Goal: Transaction & Acquisition: Book appointment/travel/reservation

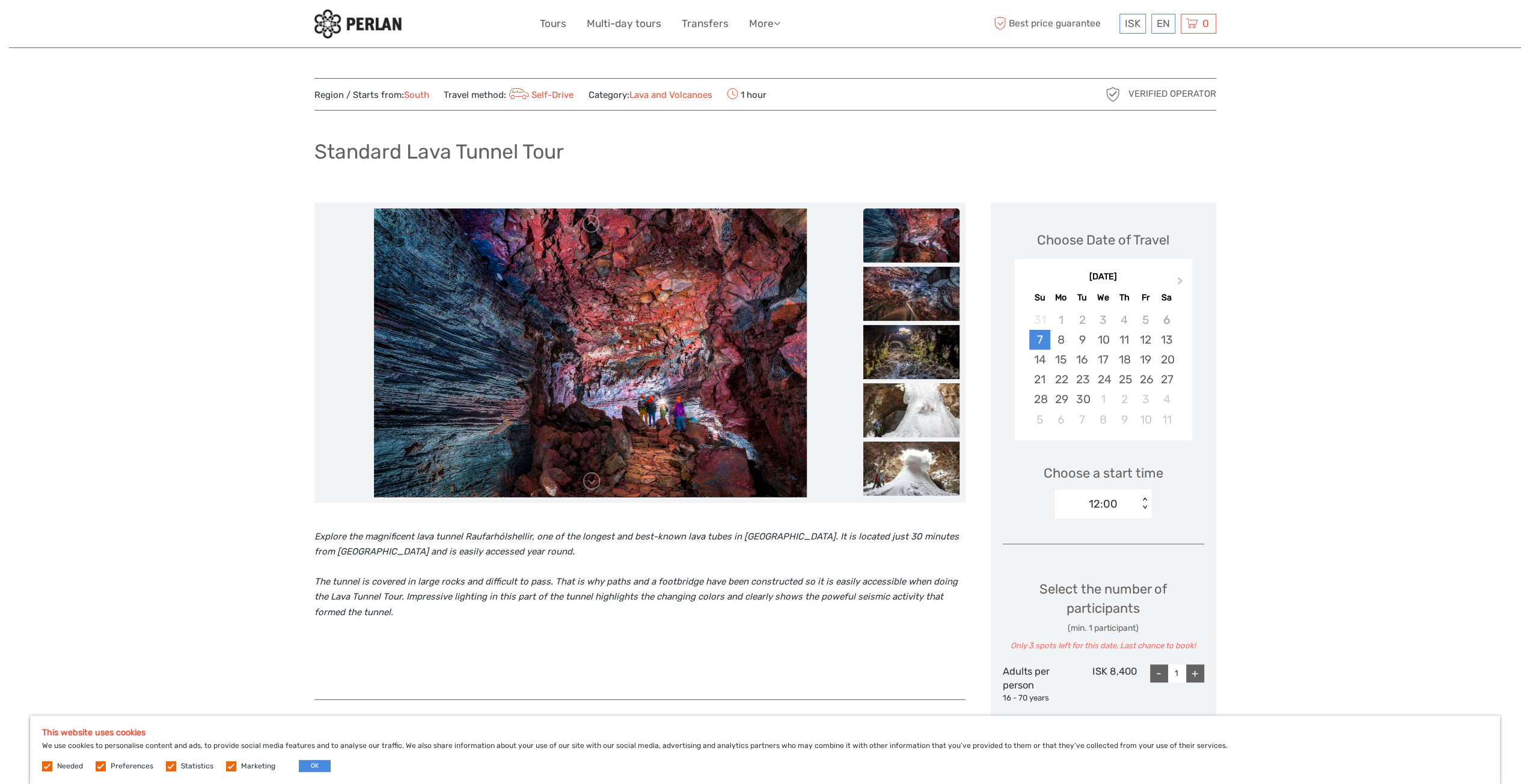
click at [669, 389] on img at bounding box center [590, 352] width 433 height 288
click at [908, 233] on img at bounding box center [911, 235] width 96 height 54
click at [930, 289] on img at bounding box center [911, 293] width 96 height 54
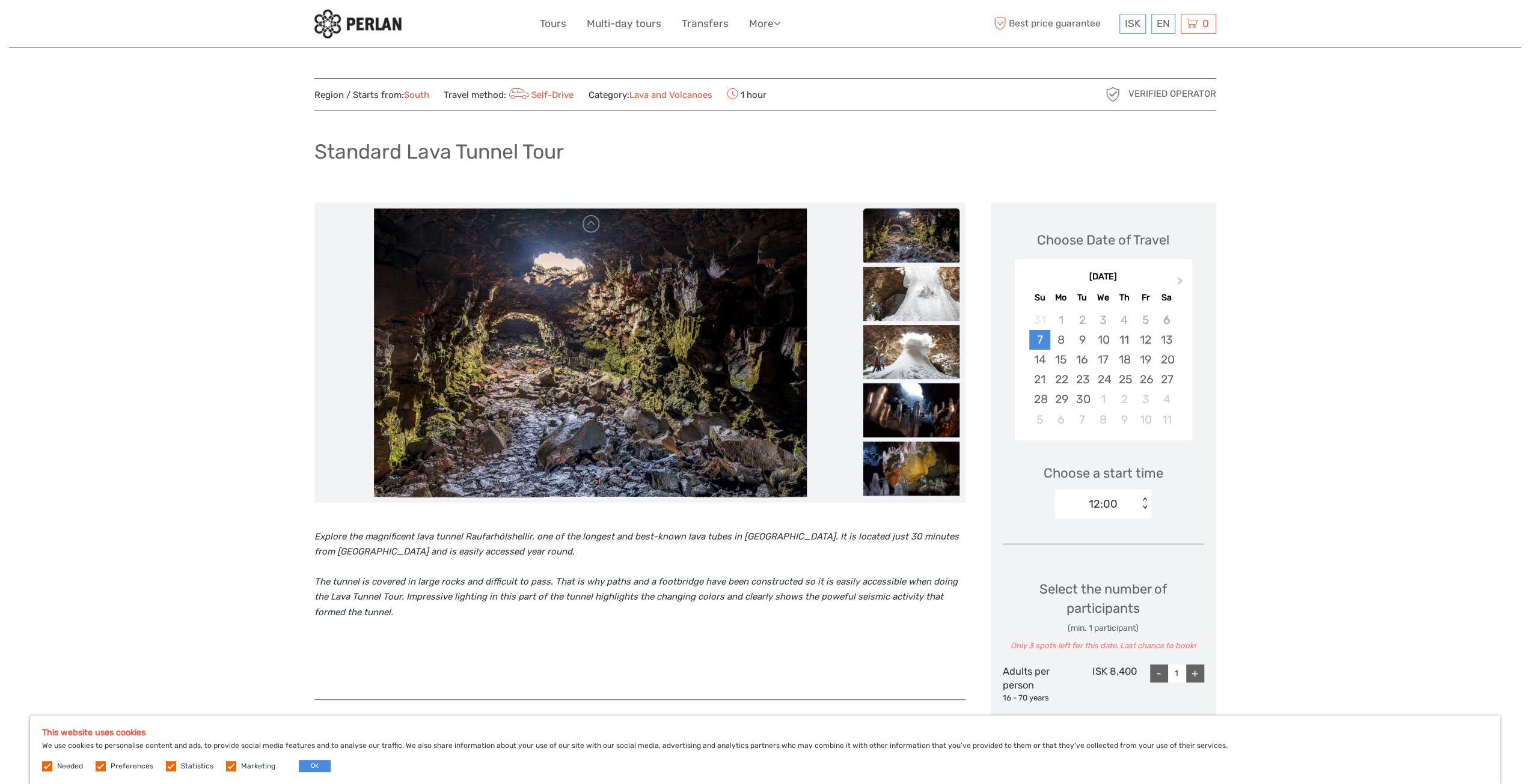
click at [675, 96] on link "Lava and Volcanoes" at bounding box center [670, 95] width 83 height 11
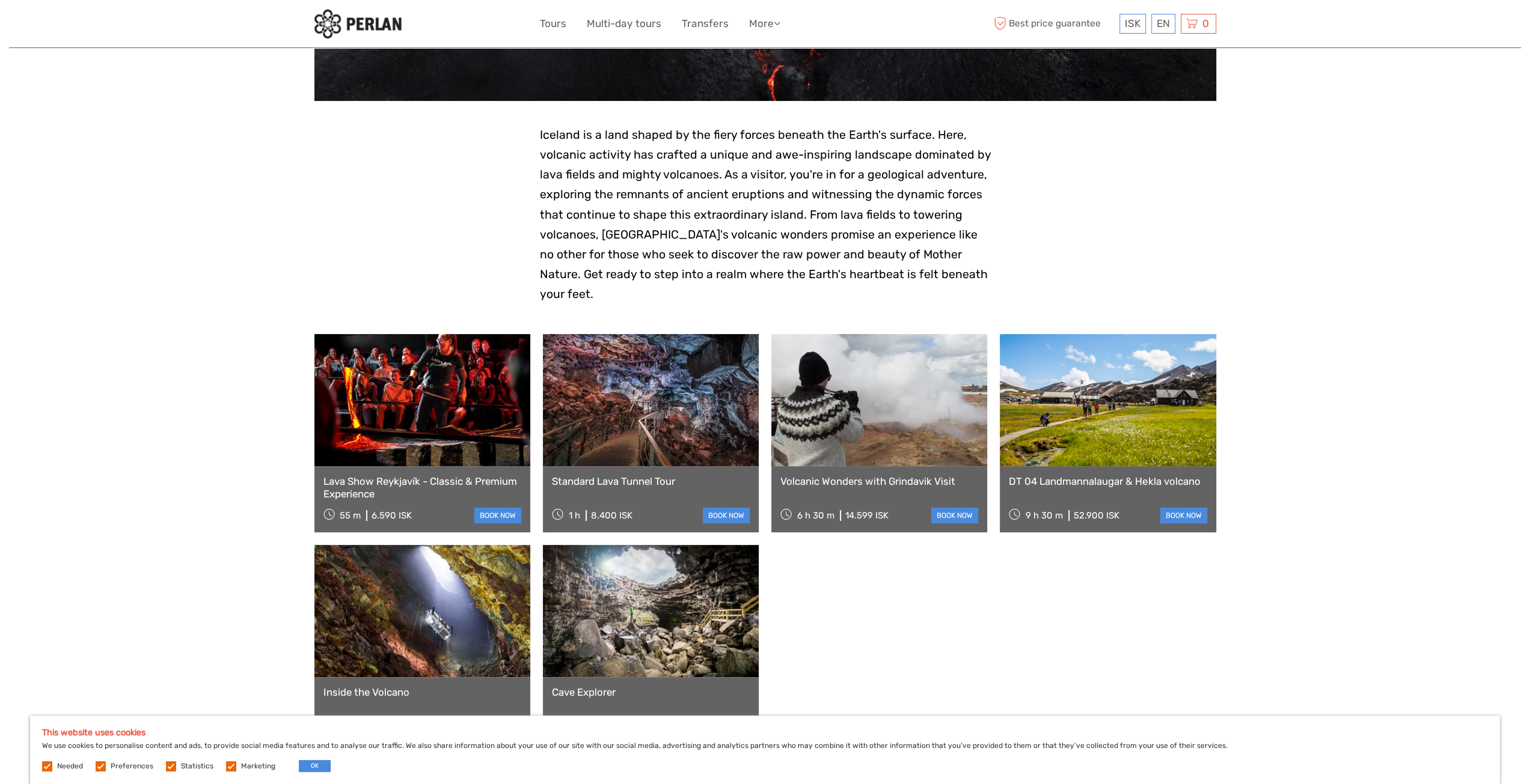
scroll to position [301, 0]
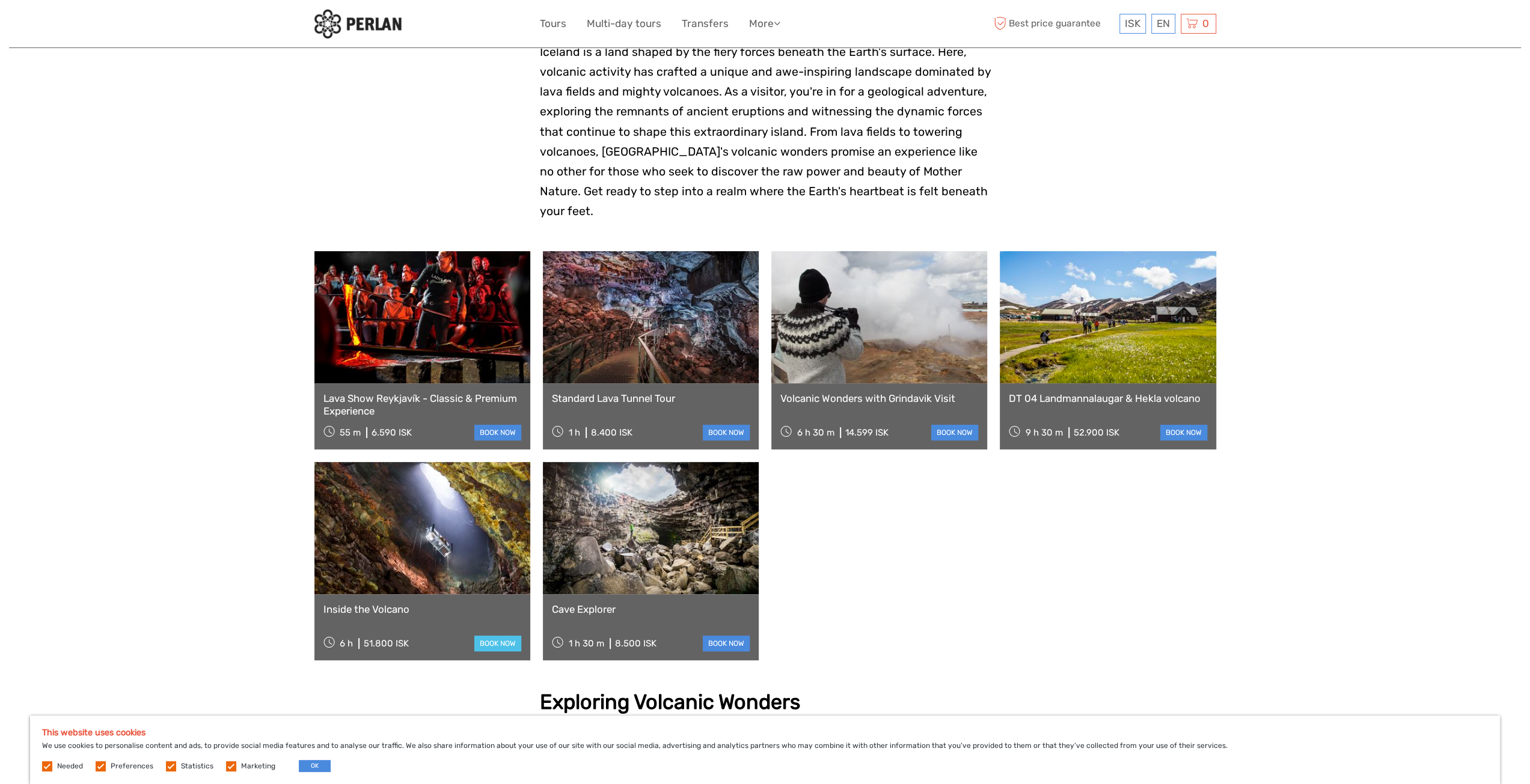
click at [498, 636] on link "book now" at bounding box center [498, 644] width 47 height 16
